Goal: Task Accomplishment & Management: Use online tool/utility

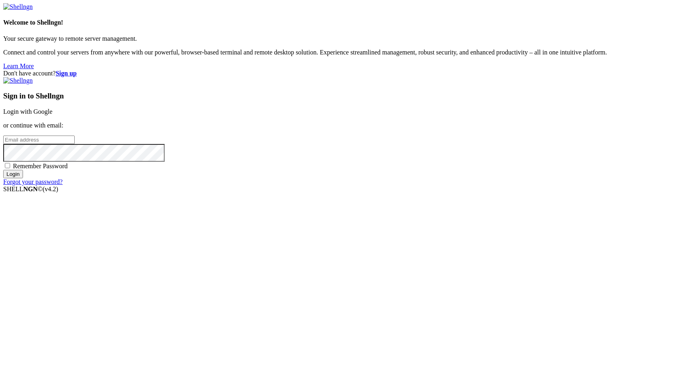
type input "[EMAIL_ADDRESS][DOMAIN_NAME]"
click at [23, 178] on input "Login" at bounding box center [13, 174] width 20 height 8
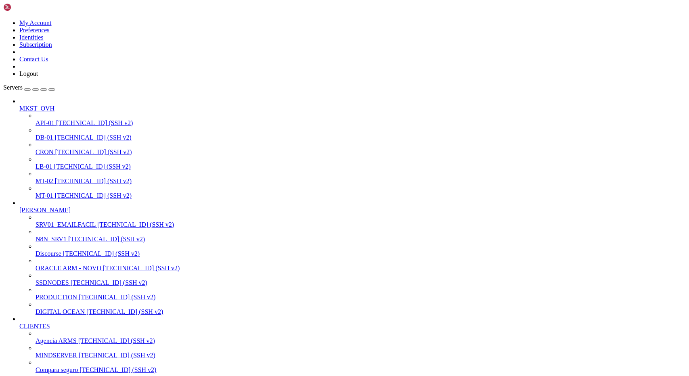
scroll to position [146, 0]
click at [51, 352] on span "MINDSERVER" at bounding box center [56, 355] width 42 height 7
drag, startPoint x: 71, startPoint y: 963, endPoint x: 168, endPoint y: 963, distance: 96.4
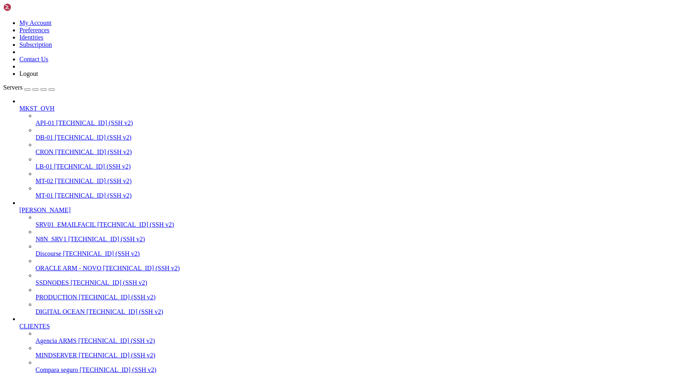
drag, startPoint x: 156, startPoint y: 967, endPoint x: 71, endPoint y: 963, distance: 84.8
click at [63, 352] on span "MINDSERVER" at bounding box center [56, 355] width 42 height 7
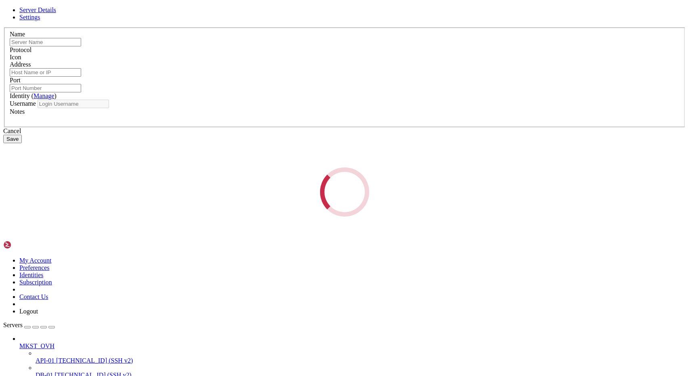
type input "MINDSERVER"
type input "[TECHNICAL_ID]"
type input "22"
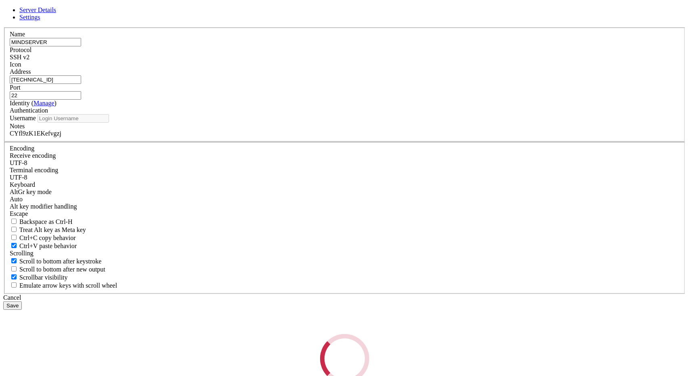
type input "root"
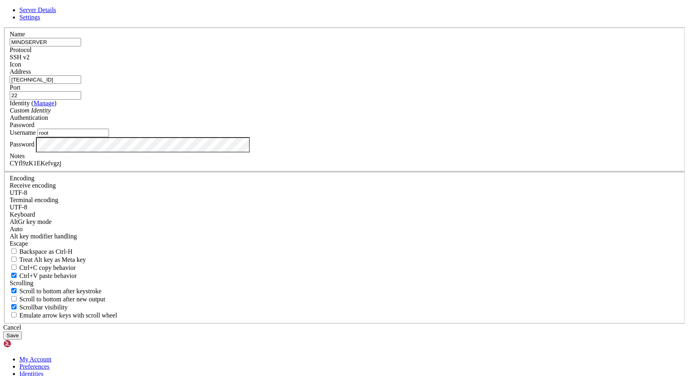
click at [81, 84] on input "[TECHNICAL_ID]" at bounding box center [45, 79] width 71 height 8
click at [405, 324] on div "Cancel" at bounding box center [344, 327] width 682 height 7
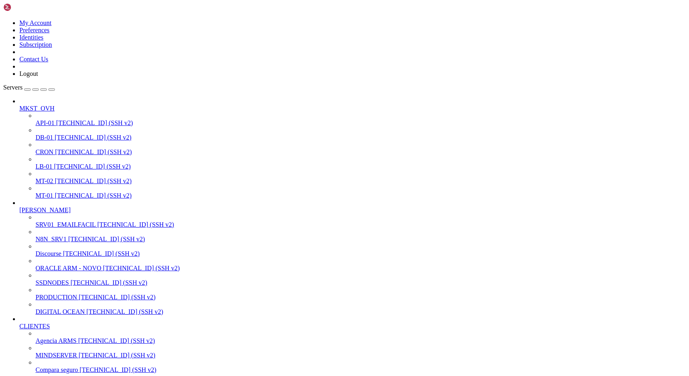
scroll to position [356, 0]
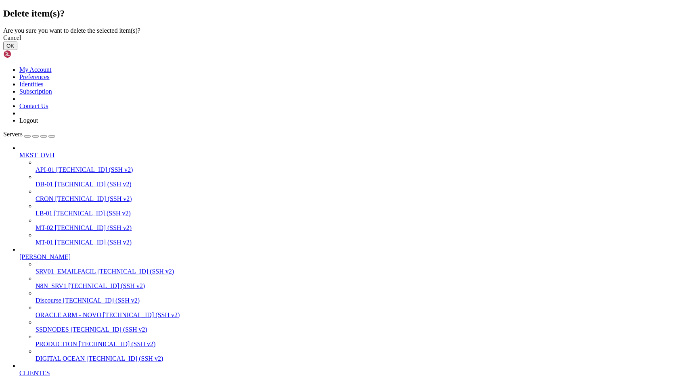
click at [17, 50] on button "OK" at bounding box center [10, 46] width 14 height 8
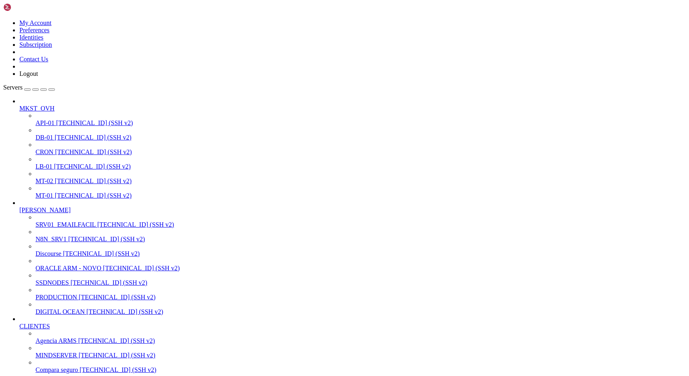
scroll to position [334, 0]
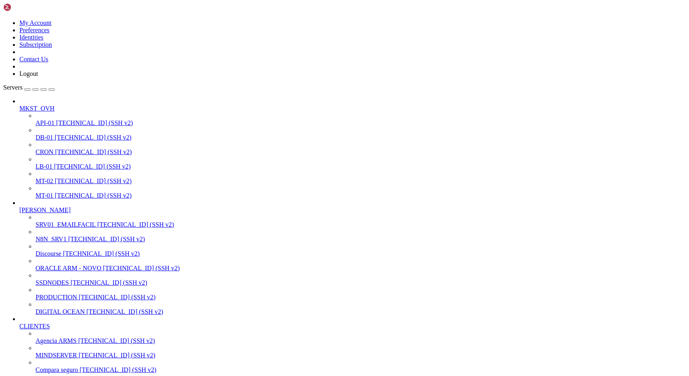
scroll to position [2003, 0]
drag, startPoint x: 211, startPoint y: 1213, endPoint x: 9, endPoint y: 1213, distance: 202.5
drag, startPoint x: 7, startPoint y: 1213, endPoint x: 221, endPoint y: 1215, distance: 213.8
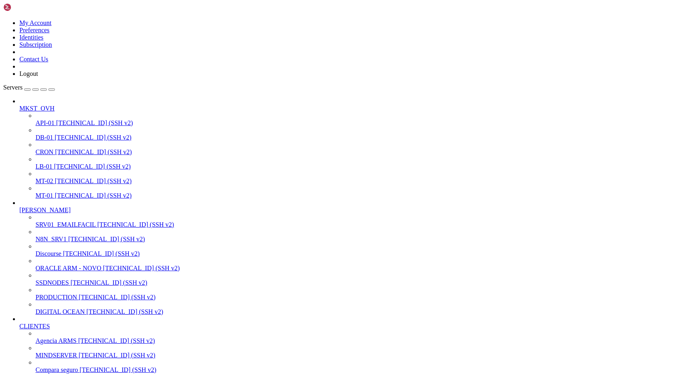
drag, startPoint x: 10, startPoint y: 1021, endPoint x: 201, endPoint y: 1019, distance: 190.4
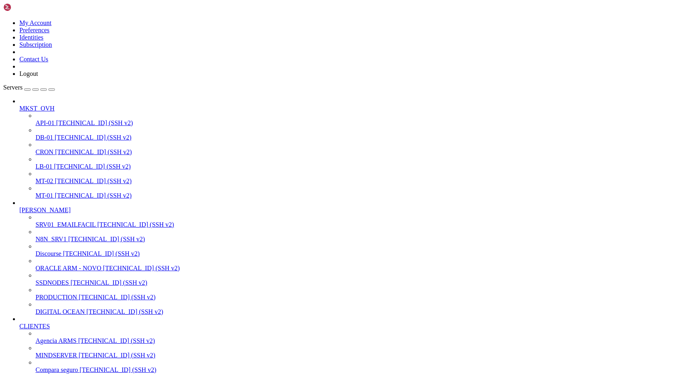
scroll to position [1886, 0]
drag, startPoint x: 175, startPoint y: 1102, endPoint x: 6, endPoint y: 1088, distance: 169.2
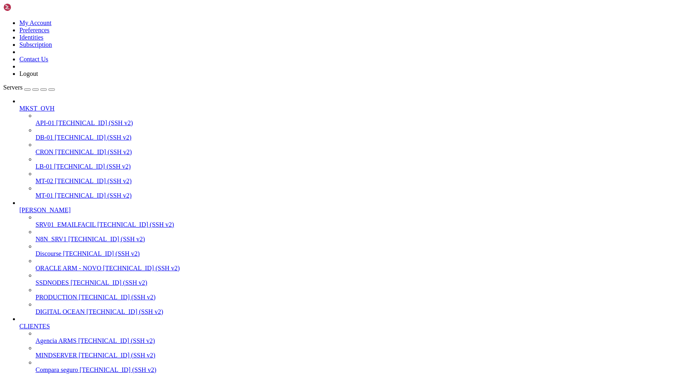
drag, startPoint x: 170, startPoint y: 1242, endPoint x: 7, endPoint y: 1232, distance: 163.7
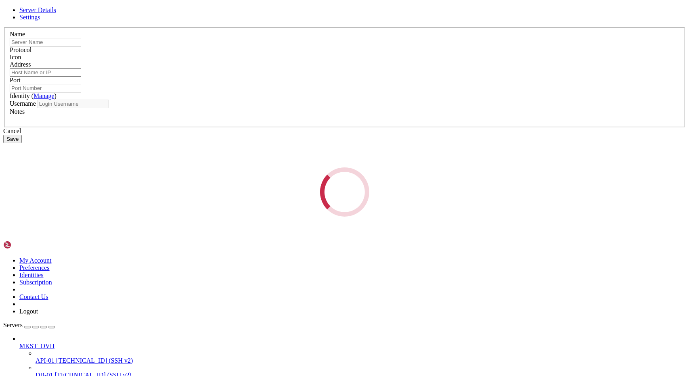
type input "Agencia ARMS"
type input "[TECHNICAL_ID]"
type input "22"
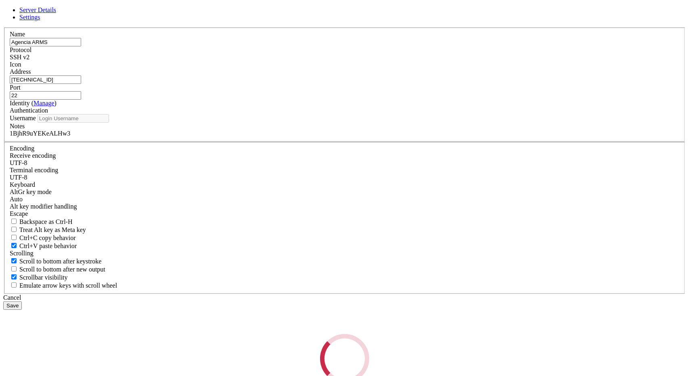
type input "root"
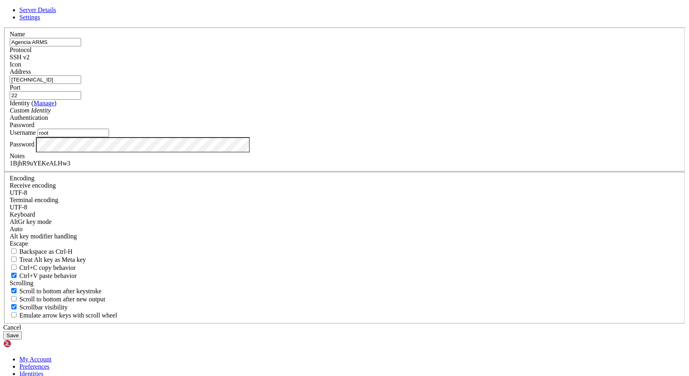
click at [81, 84] on input "[TECHNICAL_ID]" at bounding box center [45, 79] width 71 height 8
click at [390, 324] on div "Cancel" at bounding box center [344, 327] width 682 height 7
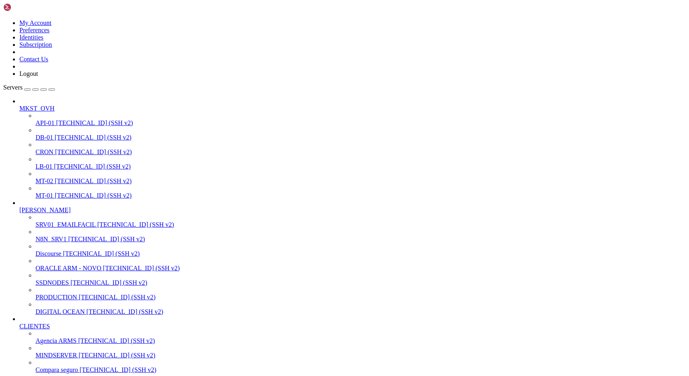
scroll to position [190, 0]
click at [57, 294] on span "PRODUCTION" at bounding box center [56, 297] width 42 height 7
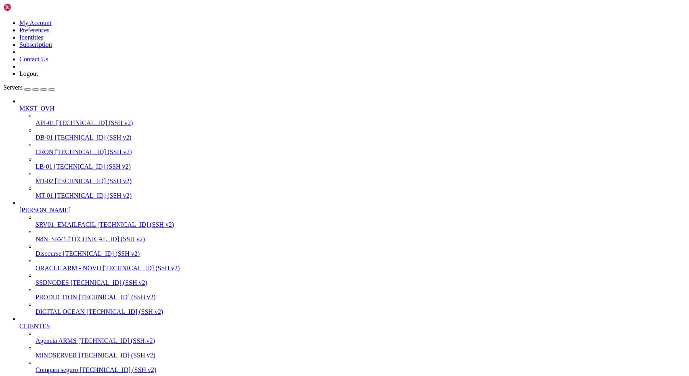
scroll to position [130, 0]
click at [38, 294] on link "PRODUCTION [TECHNICAL_ID] (SSH v2)" at bounding box center [360, 297] width 650 height 7
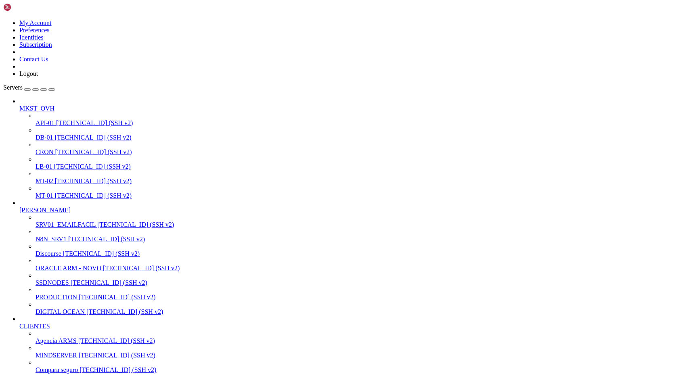
drag, startPoint x: 127, startPoint y: 1434, endPoint x: 194, endPoint y: 1435, distance: 67.8
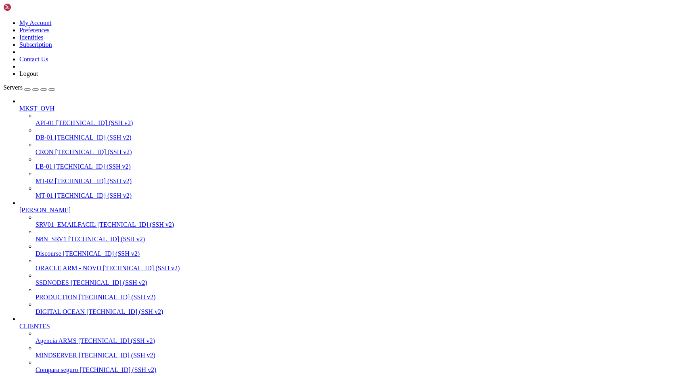
drag, startPoint x: 197, startPoint y: 1435, endPoint x: 125, endPoint y: 1430, distance: 72.3
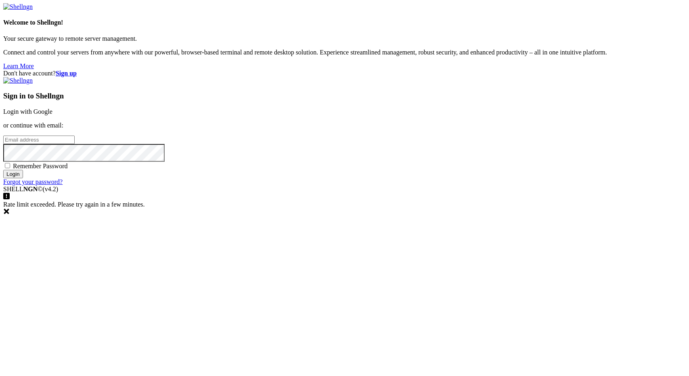
type input "[EMAIL_ADDRESS][DOMAIN_NAME]"
click at [23, 178] on input "Login" at bounding box center [13, 174] width 20 height 8
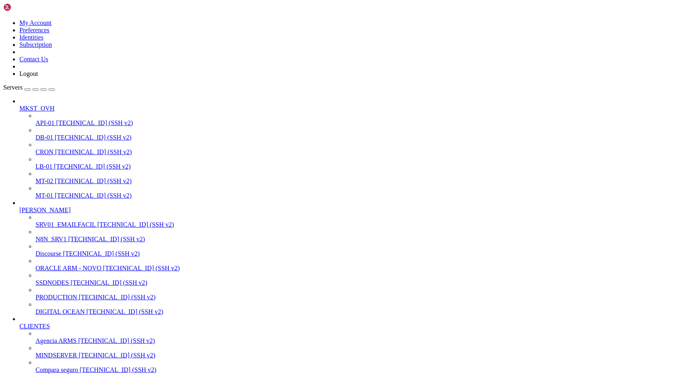
scroll to position [1097, 0]
paste textarea "docker pull n8nio/n8n:1.110.1"
type textarea "docker pull n8nio/n8n:1.110.1"
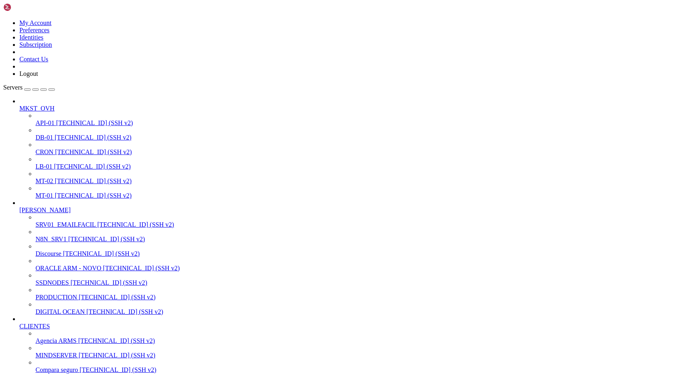
scroll to position [2188, 0]
copy x-row "5678"
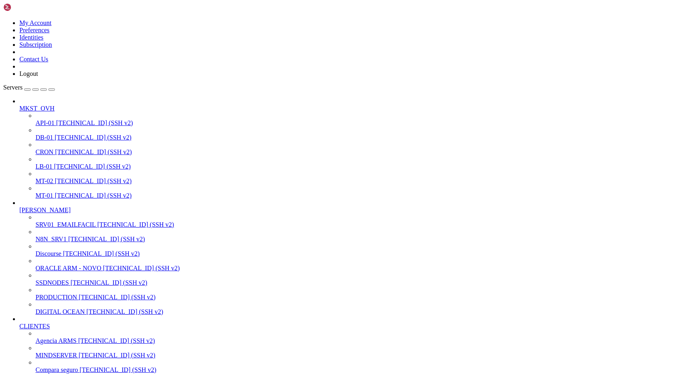
drag, startPoint x: 15, startPoint y: 1217, endPoint x: 128, endPoint y: 1221, distance: 113.8
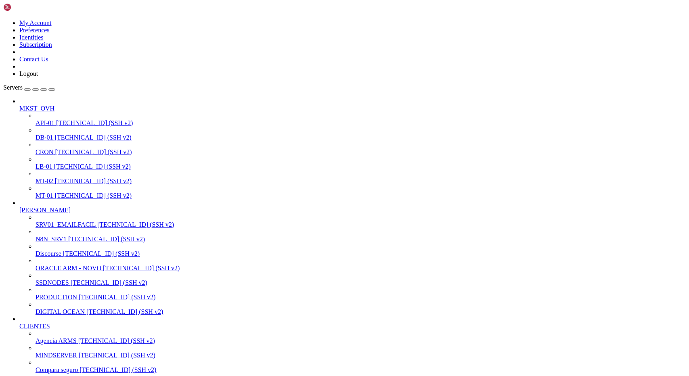
scroll to position [2201, 0]
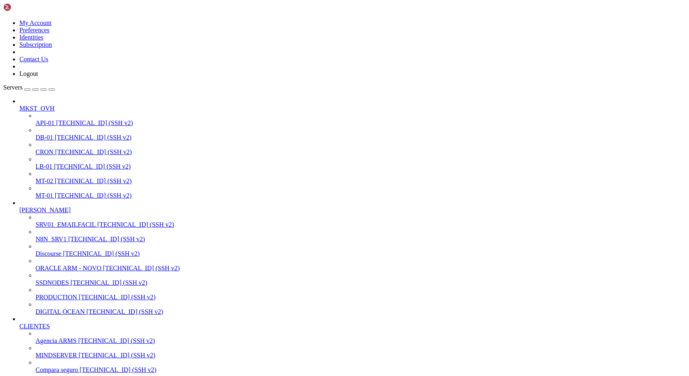
drag, startPoint x: 52, startPoint y: 1121, endPoint x: 128, endPoint y: 1121, distance: 76.7
drag, startPoint x: 261, startPoint y: 1220, endPoint x: 114, endPoint y: 1217, distance: 146.9
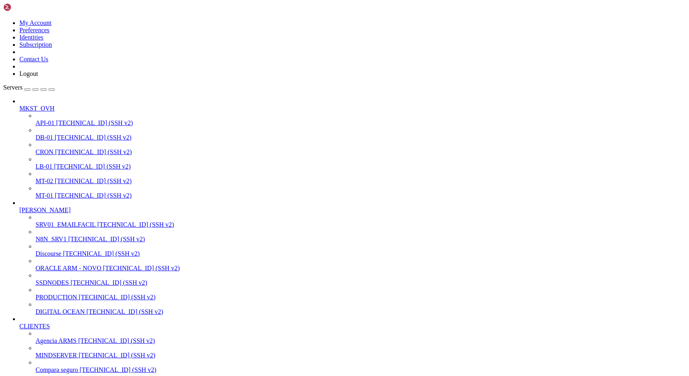
scroll to position [8332, 0]
